Goal: Task Accomplishment & Management: Use online tool/utility

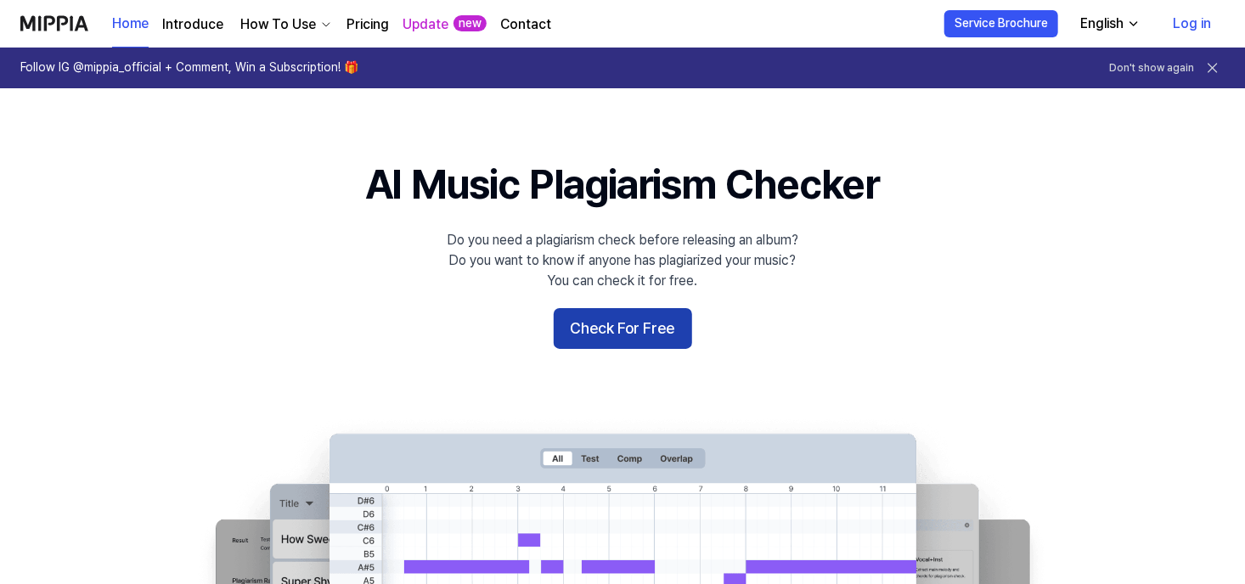
click at [644, 321] on button "Check For Free" at bounding box center [623, 328] width 138 height 41
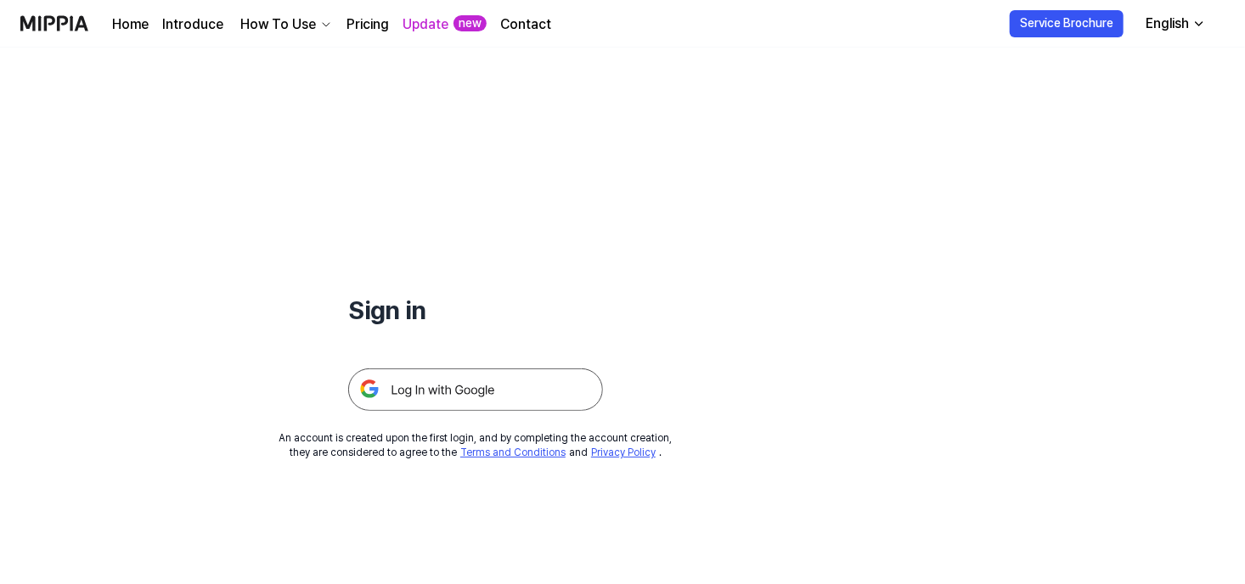
click at [457, 393] on img at bounding box center [475, 390] width 255 height 42
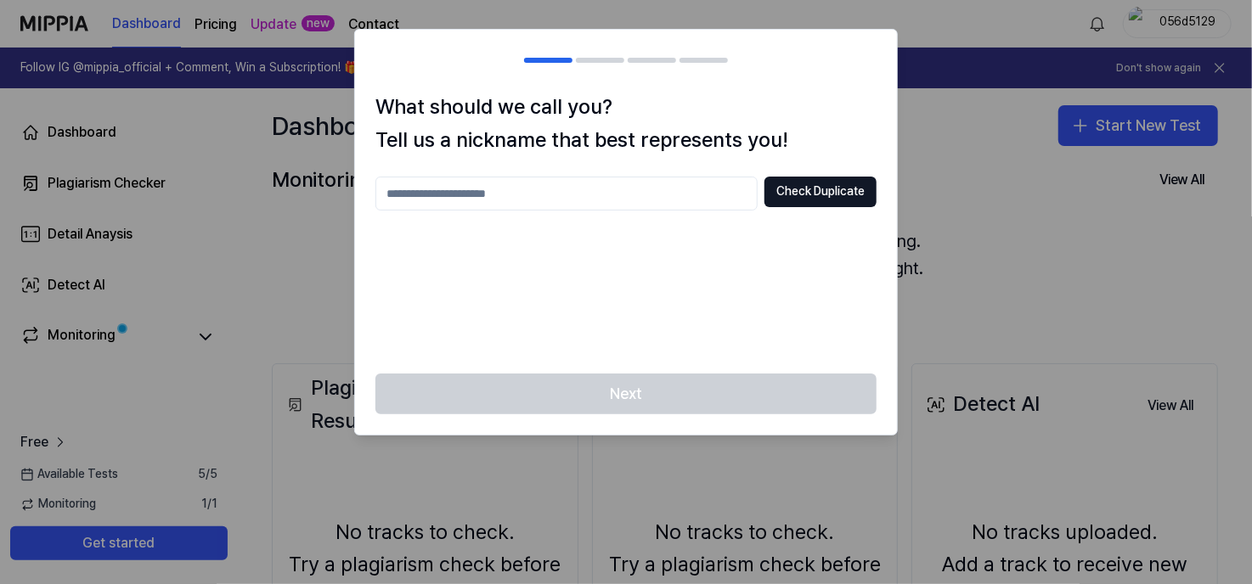
click at [590, 201] on input "text" at bounding box center [566, 194] width 382 height 34
type input "*"
type input "**********"
click at [827, 194] on button "Check Duplicate" at bounding box center [820, 192] width 112 height 31
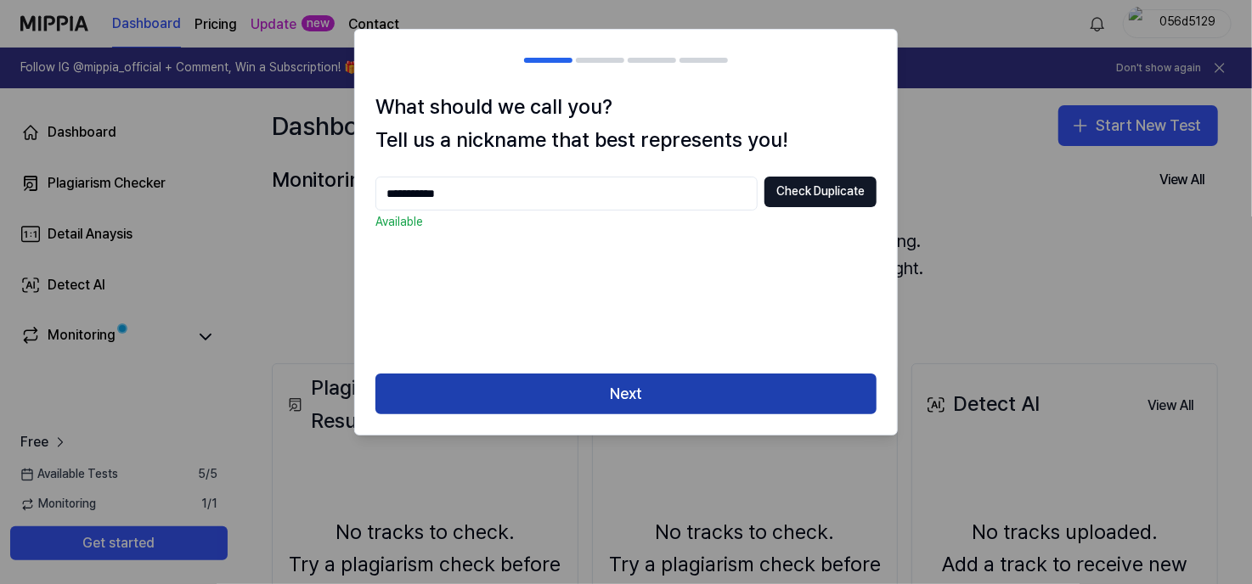
click at [694, 408] on button "Next" at bounding box center [625, 394] width 501 height 41
click at [693, 397] on button "Next" at bounding box center [625, 394] width 501 height 41
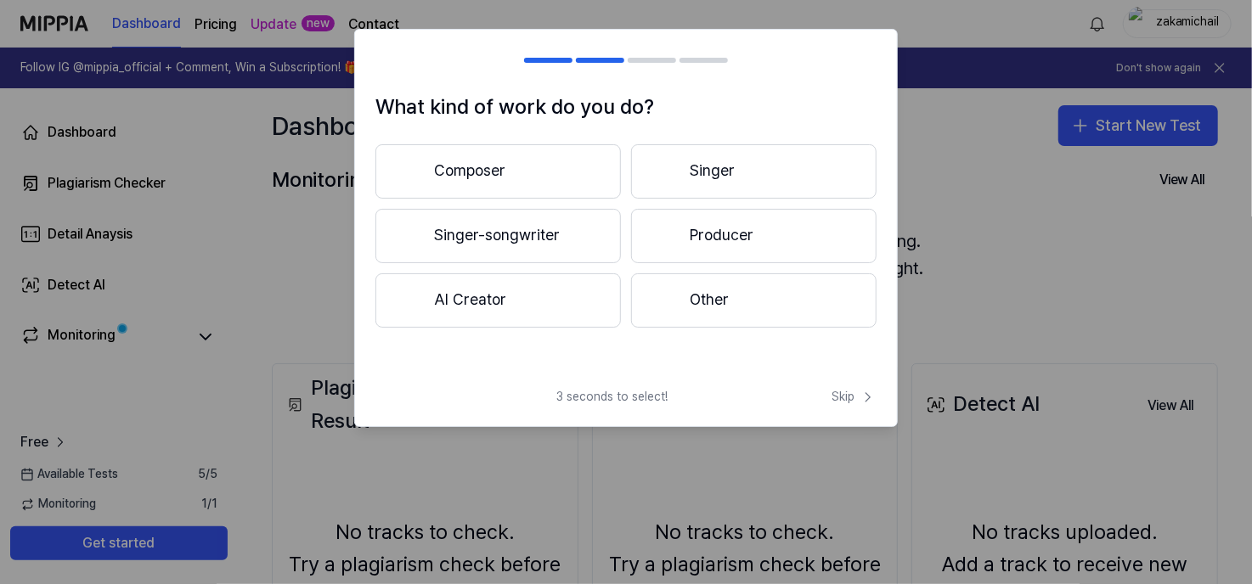
click at [532, 179] on button "Composer" at bounding box center [497, 171] width 245 height 54
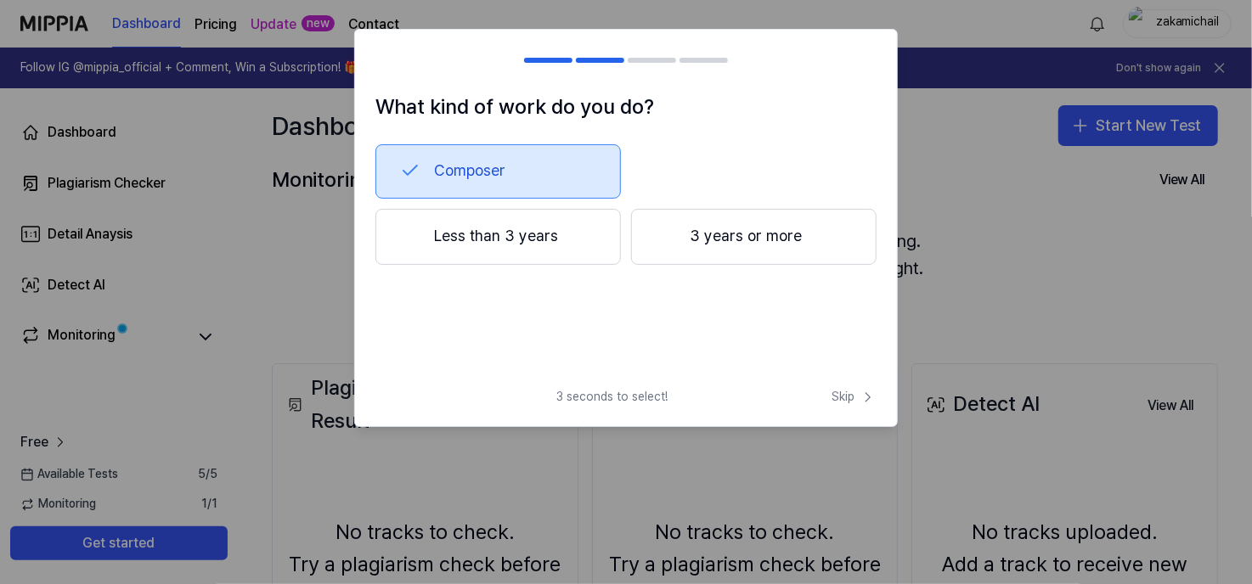
click at [578, 244] on button "Less than 3 years" at bounding box center [497, 237] width 245 height 56
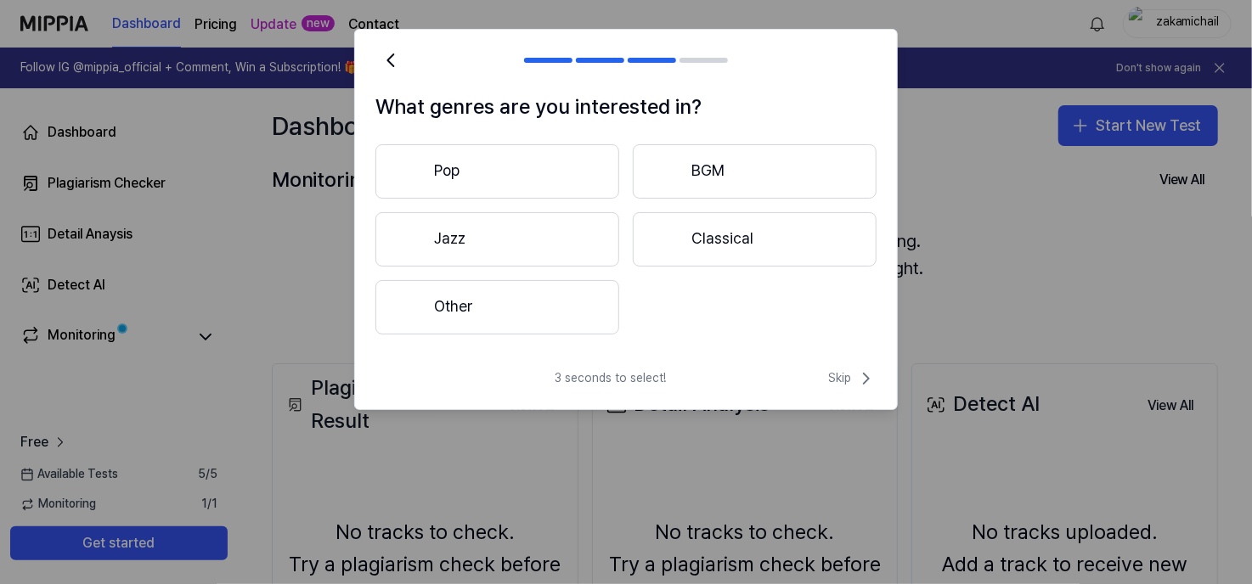
click at [543, 323] on button "Other" at bounding box center [497, 307] width 244 height 54
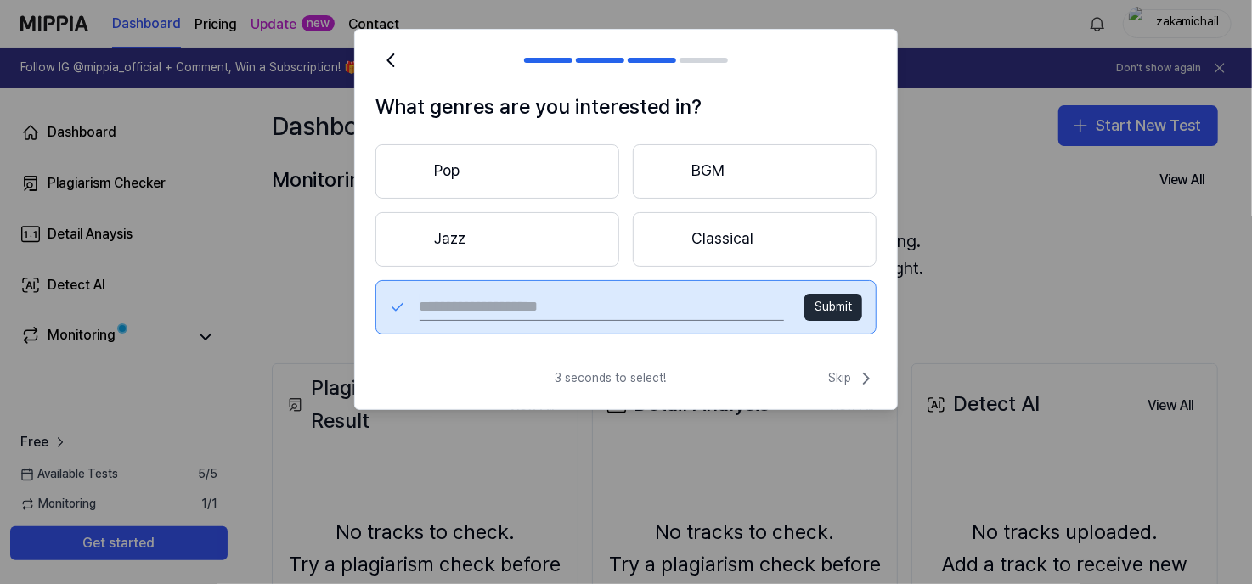
click at [677, 305] on input "text" at bounding box center [602, 307] width 364 height 27
type input "*"
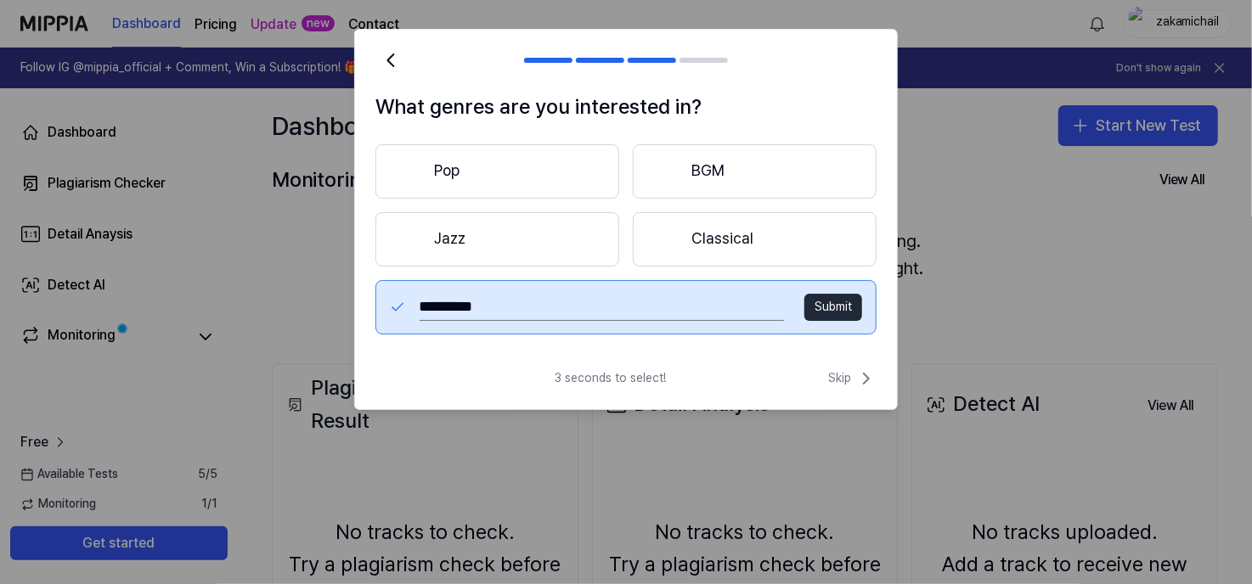
type input "*********"
click at [822, 304] on button "Submit" at bounding box center [833, 307] width 58 height 27
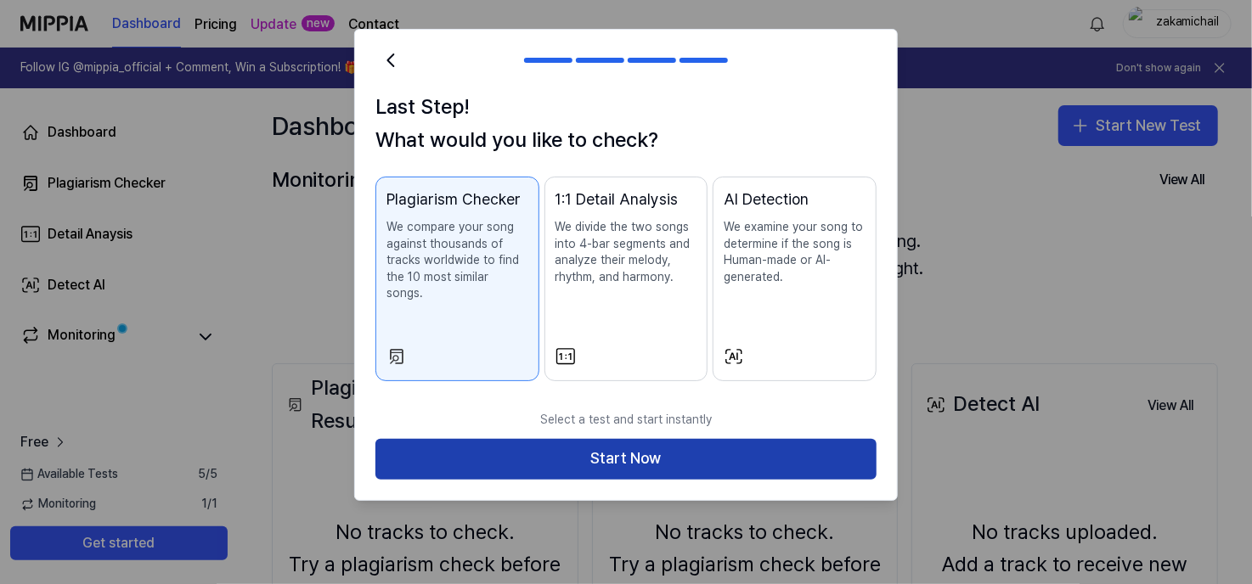
click at [563, 440] on button "Start Now" at bounding box center [625, 459] width 501 height 41
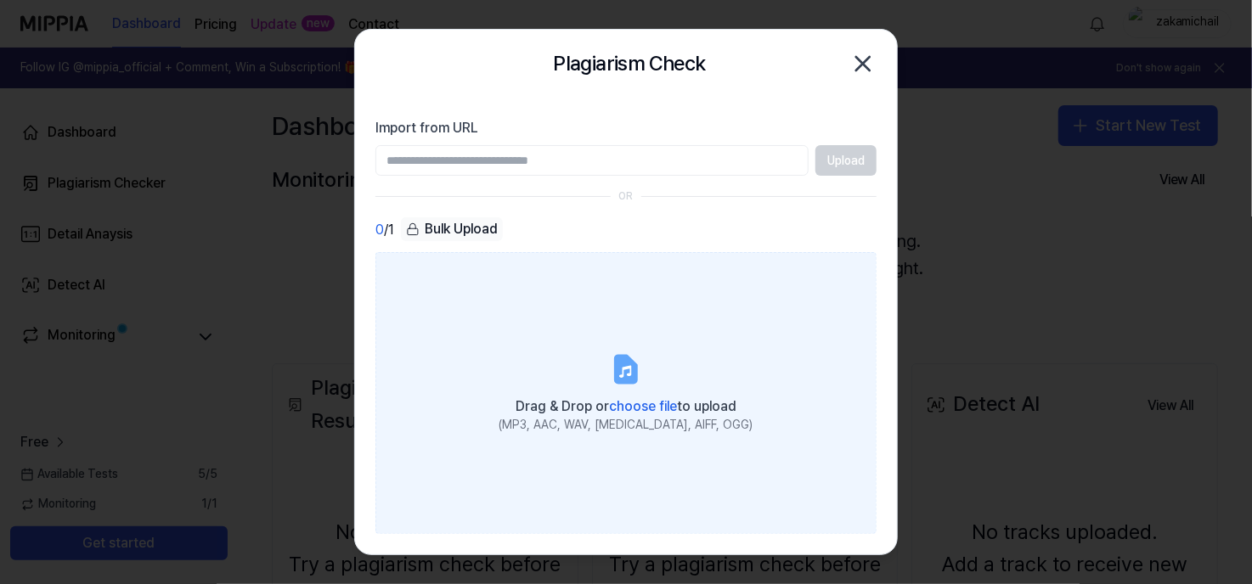
click at [553, 333] on label "Drag & Drop or choose file to upload (MP3, AAC, WAV, FLAC, AIFF, OGG)" at bounding box center [625, 392] width 501 height 281
click at [0, 0] on input "Drag & Drop or choose file to upload (MP3, AAC, WAV, FLAC, AIFF, OGG)" at bounding box center [0, 0] width 0 height 0
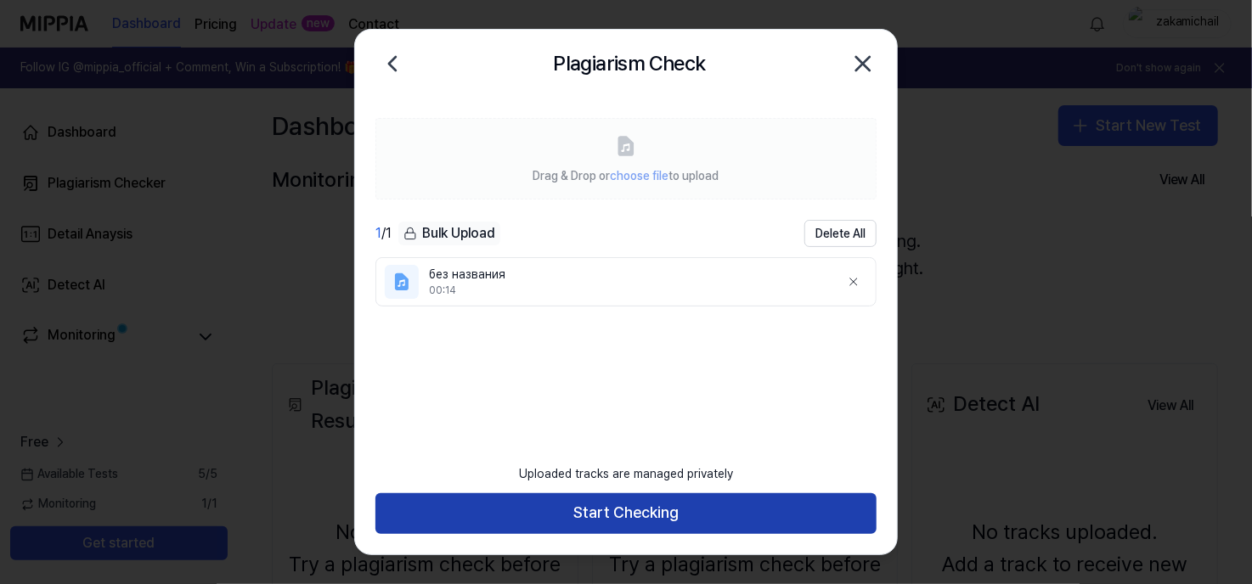
click at [592, 515] on button "Start Checking" at bounding box center [625, 514] width 501 height 41
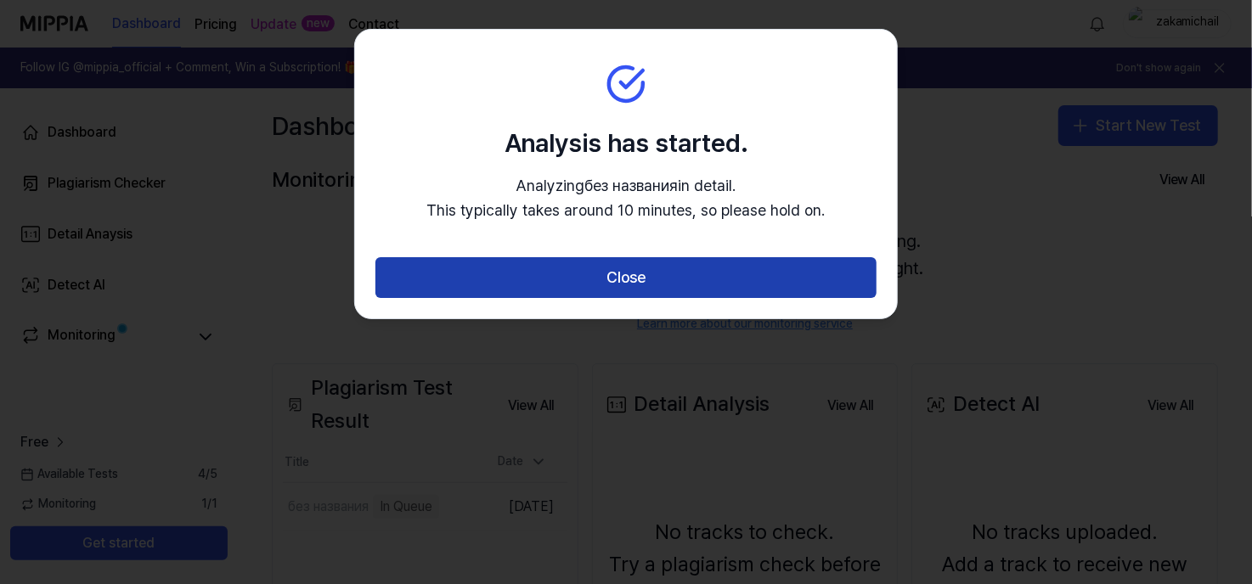
click at [592, 281] on button "Close" at bounding box center [625, 277] width 501 height 41
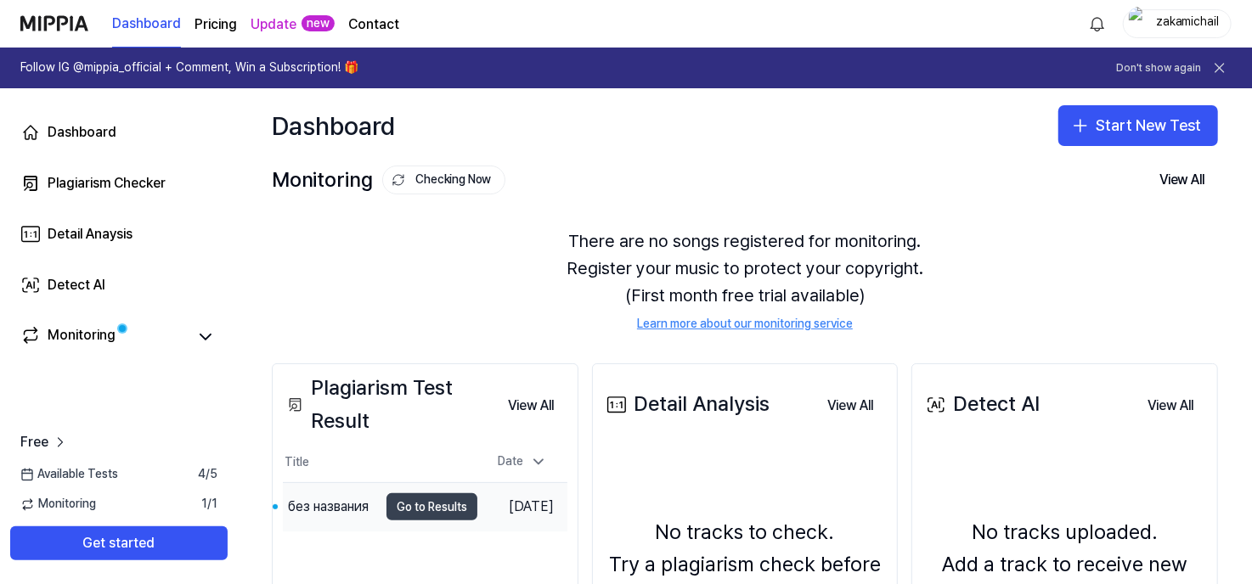
click at [386, 508] on button "Go to Results" at bounding box center [431, 507] width 91 height 27
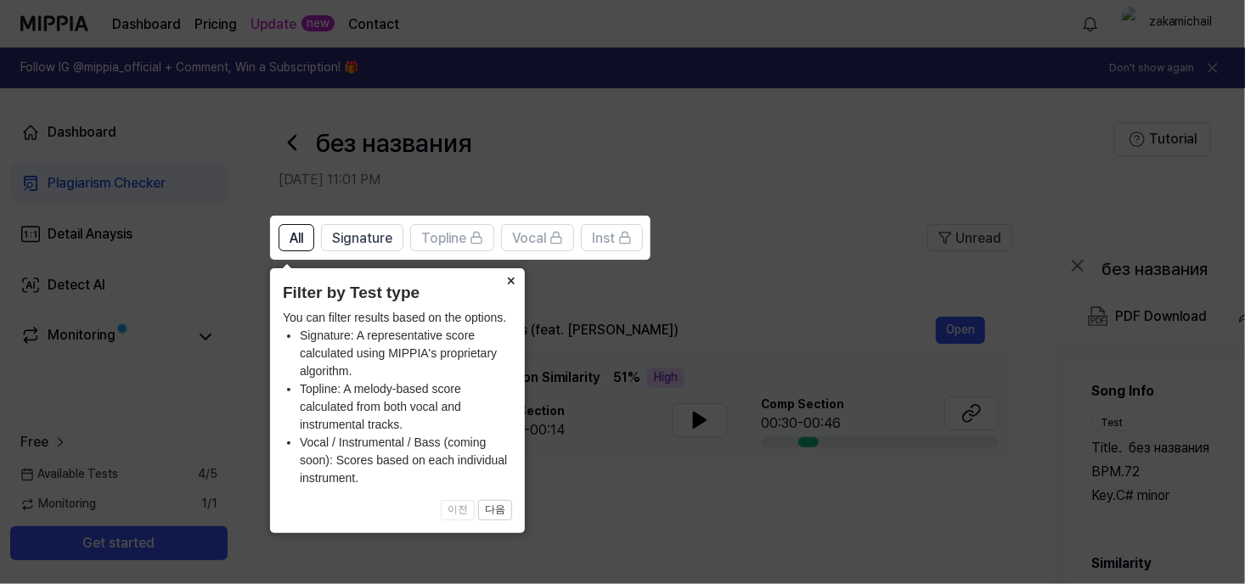
click at [516, 281] on button "×" at bounding box center [511, 280] width 27 height 24
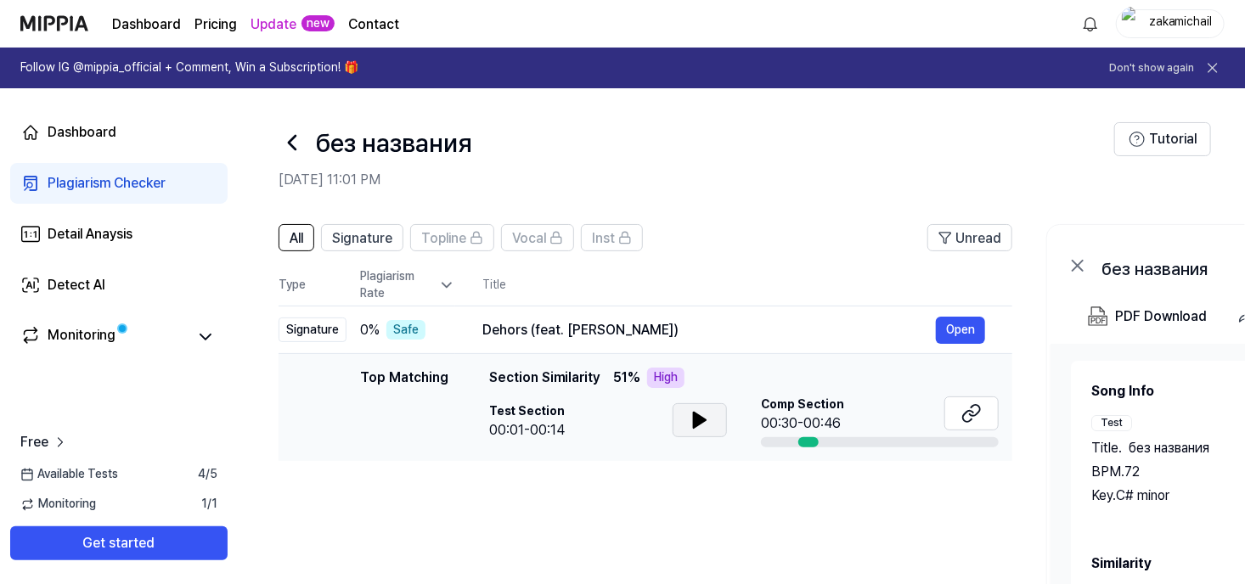
click at [686, 431] on button at bounding box center [700, 420] width 54 height 34
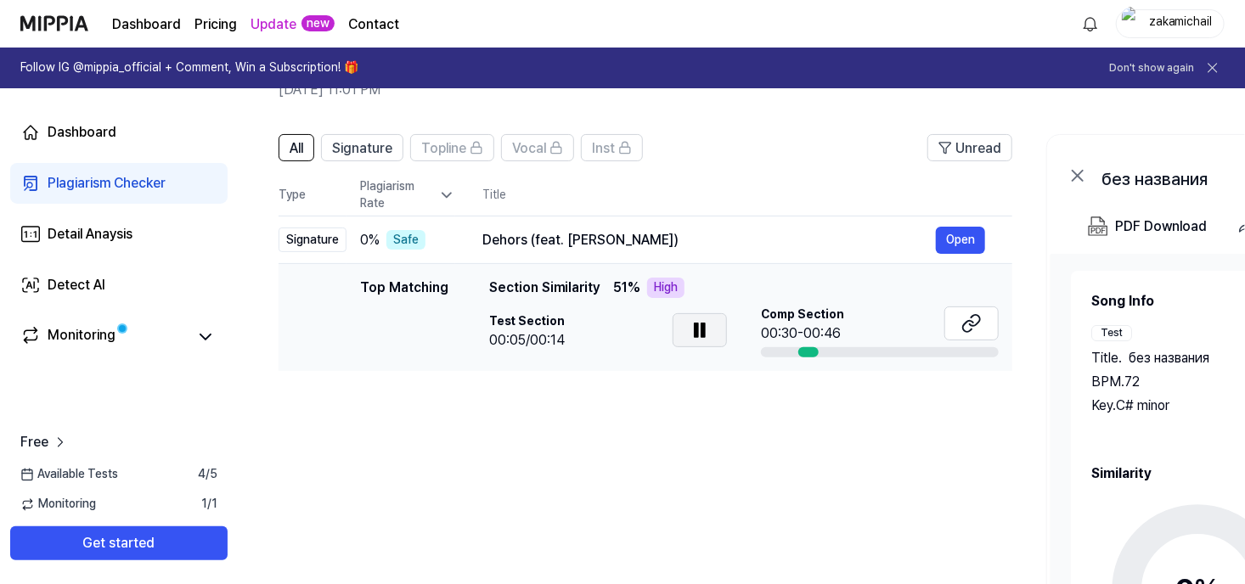
scroll to position [85, 0]
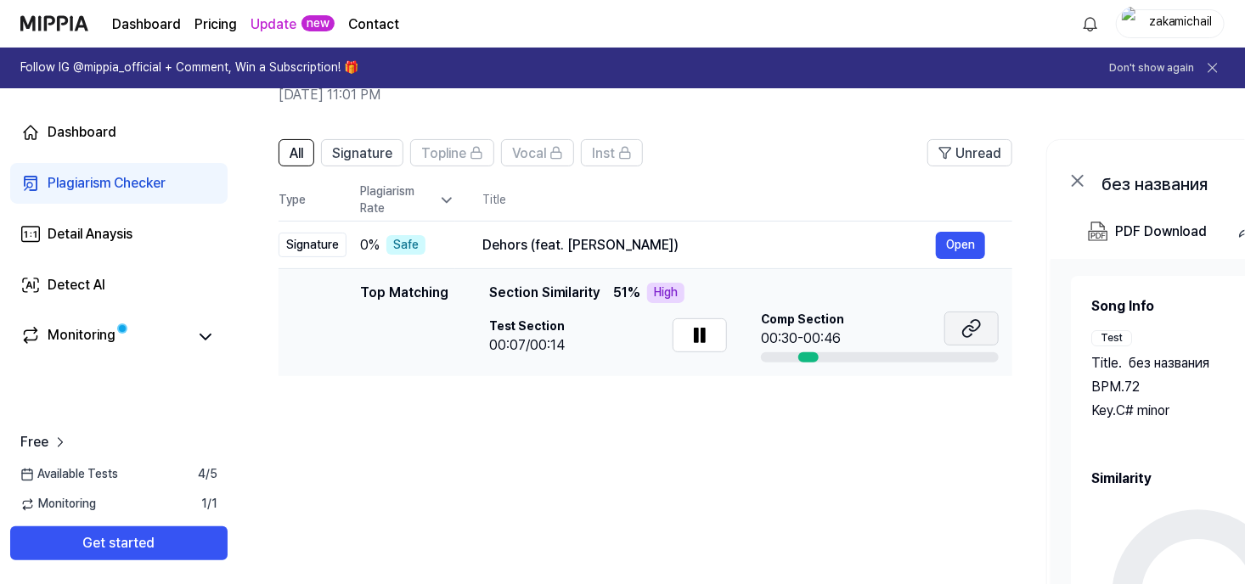
click at [962, 330] on icon at bounding box center [972, 329] width 20 height 20
click at [708, 331] on icon at bounding box center [700, 335] width 20 height 20
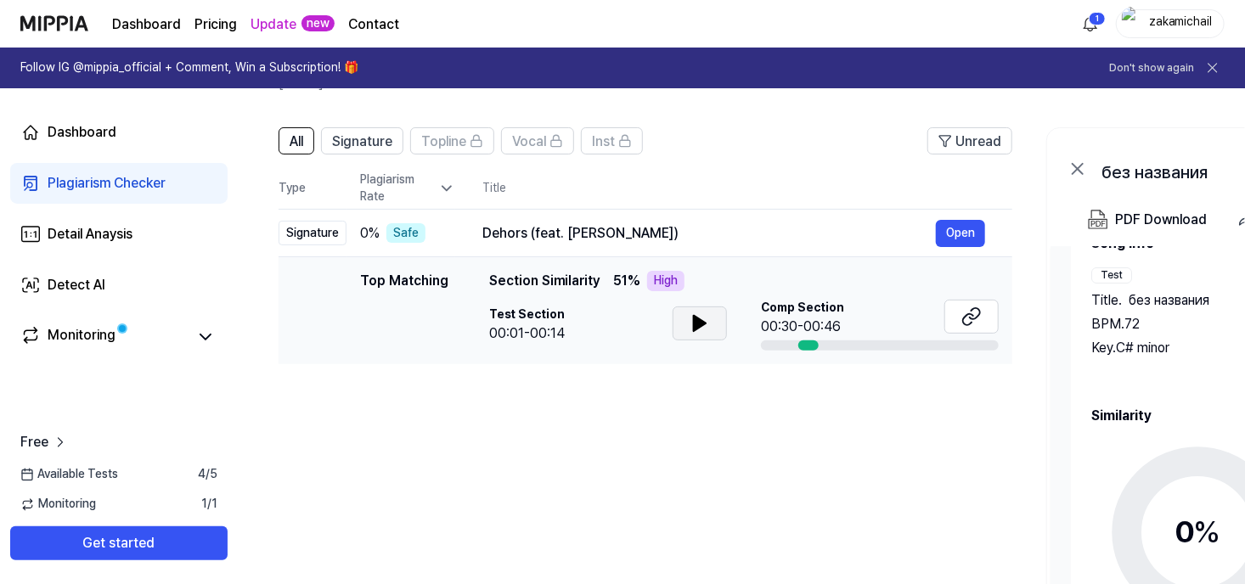
scroll to position [58, 0]
